Goal: Find specific page/section: Find specific page/section

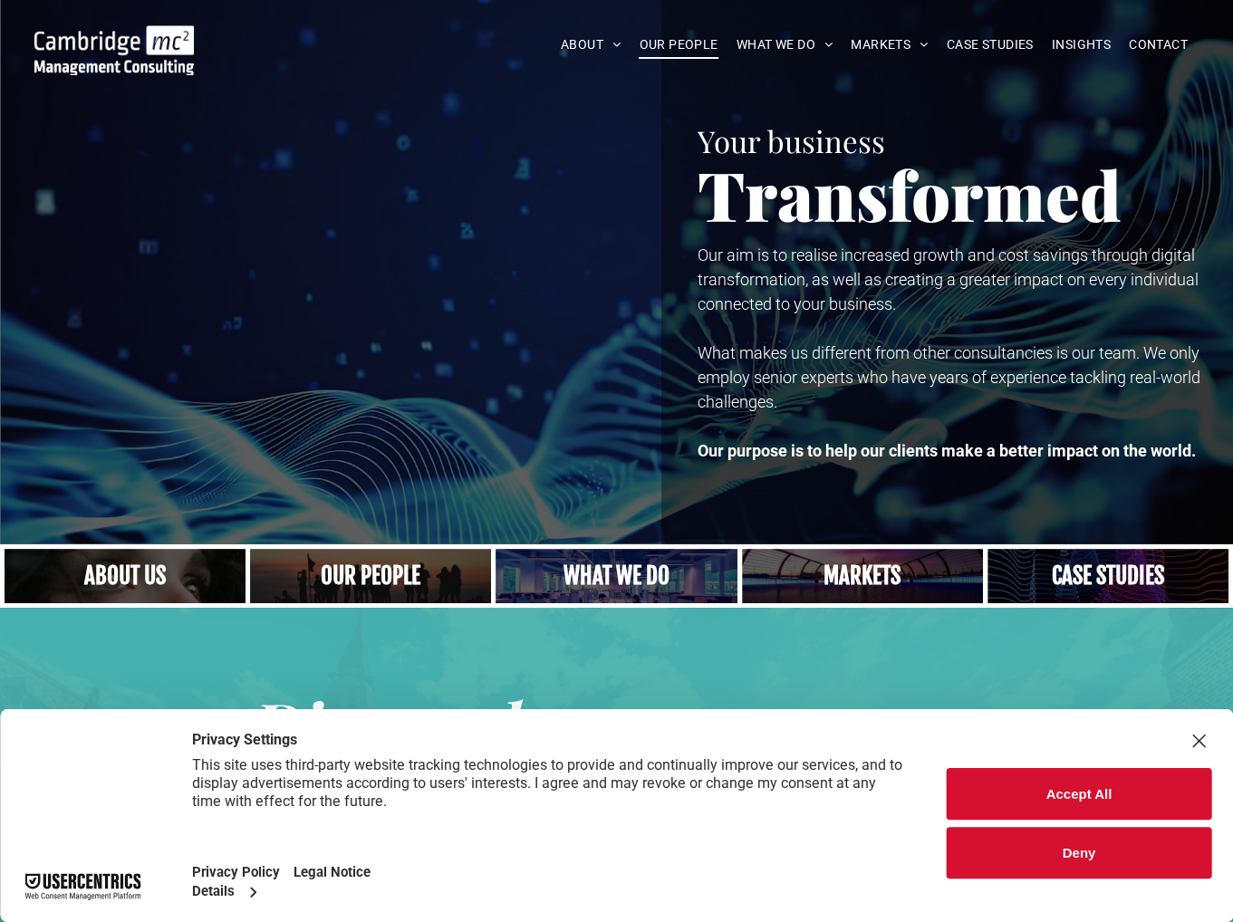
click at [697, 45] on span "OUR PEOPLE" at bounding box center [678, 45] width 79 height 28
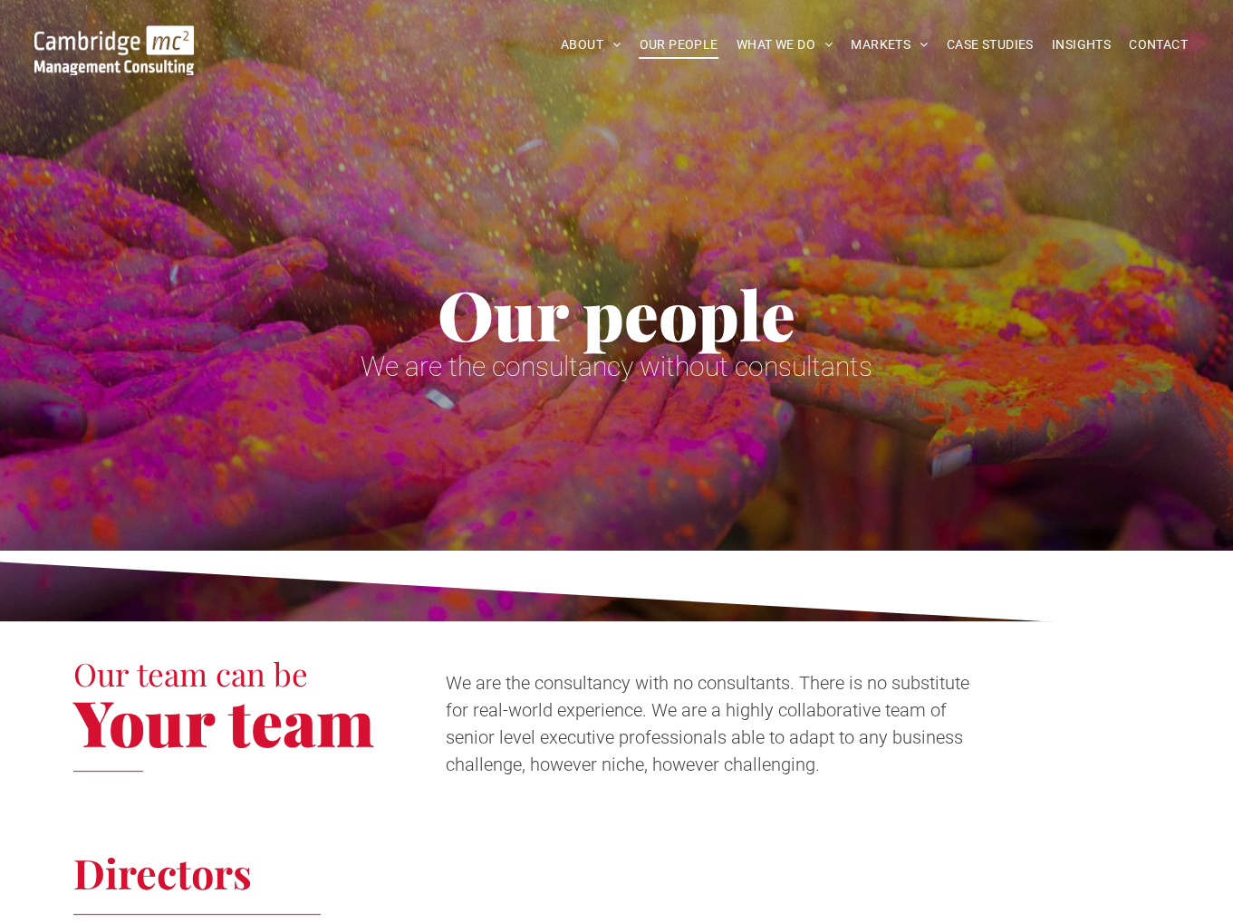
scroll to position [46, 0]
